Goal: Task Accomplishment & Management: Manage account settings

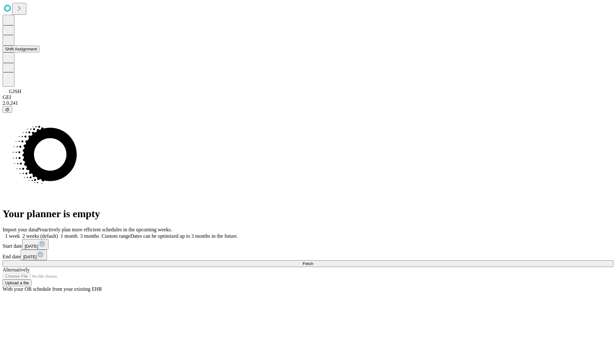
click at [39, 52] on button "Shift Assignment" at bounding box center [21, 49] width 37 height 7
